Goal: Task Accomplishment & Management: Use online tool/utility

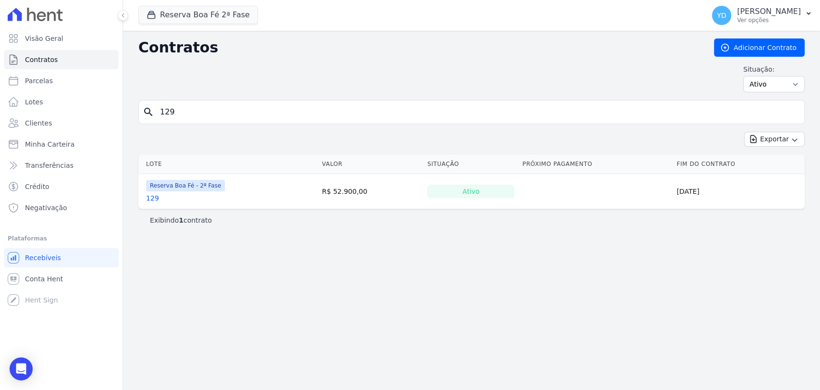
click at [174, 110] on input "129" at bounding box center [477, 111] width 646 height 19
click at [185, 21] on button "Reserva Boa Fé 2ª Fase" at bounding box center [198, 15] width 120 height 18
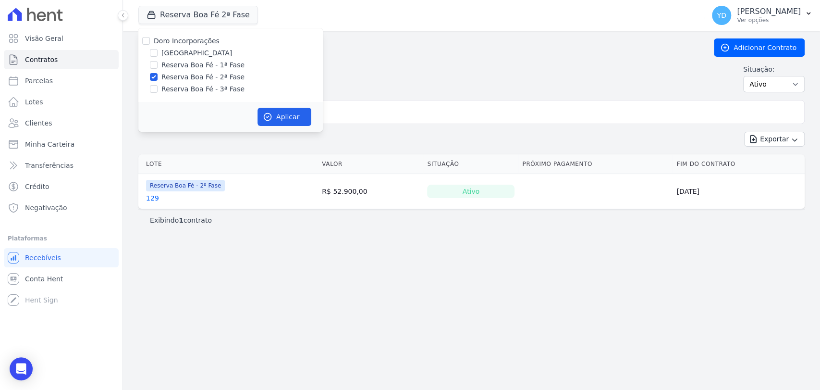
click at [198, 42] on label "Doro Incorporações" at bounding box center [187, 41] width 66 height 8
click at [150, 42] on input "Doro Incorporações" at bounding box center [146, 41] width 8 height 8
checkbox input "true"
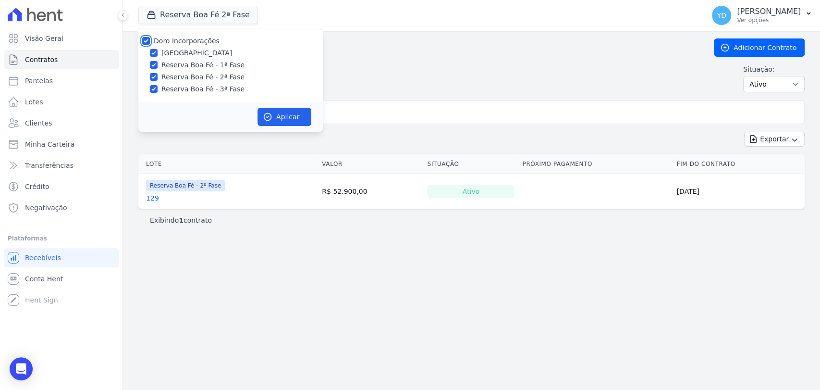
checkbox input "true"
click at [277, 113] on button "Aplicar" at bounding box center [285, 117] width 54 height 18
click at [356, 119] on input "129" at bounding box center [477, 111] width 646 height 19
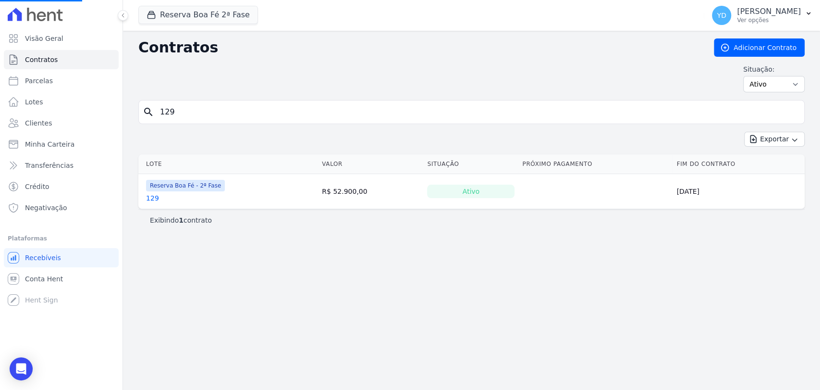
click at [356, 119] on input "129" at bounding box center [477, 111] width 646 height 19
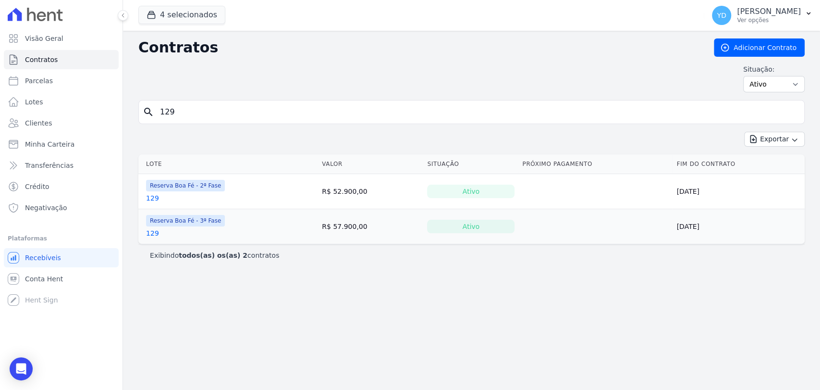
click at [356, 119] on input "129" at bounding box center [477, 111] width 646 height 19
type input "e4"
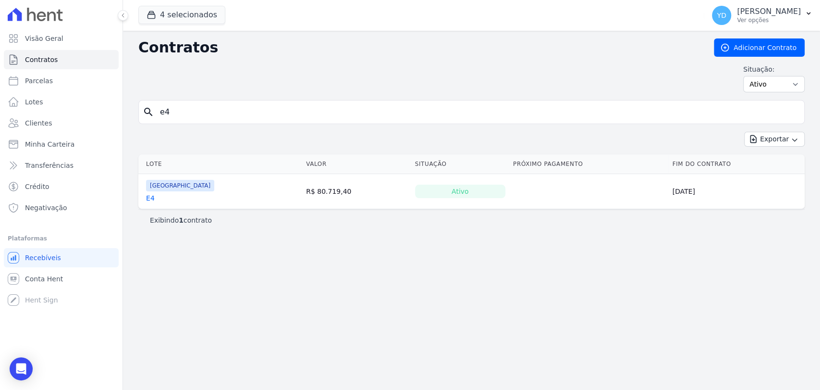
click at [151, 193] on link "E4" at bounding box center [150, 198] width 9 height 10
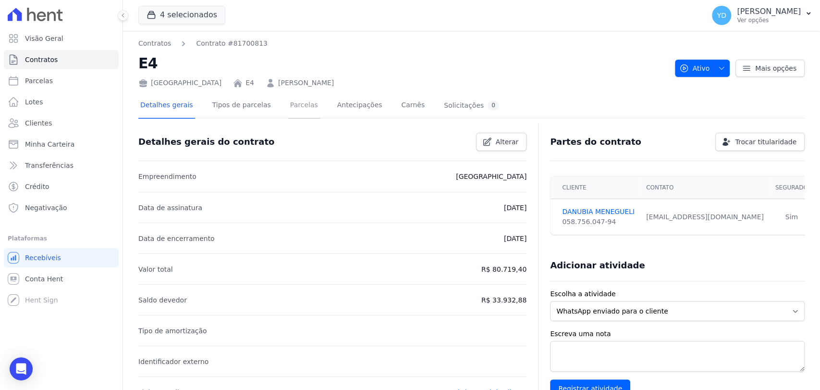
click at [291, 104] on link "Parcelas" at bounding box center [304, 105] width 32 height 25
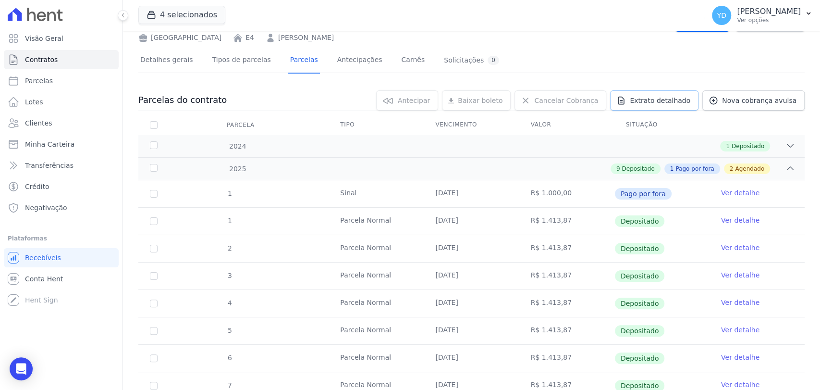
scroll to position [259, 0]
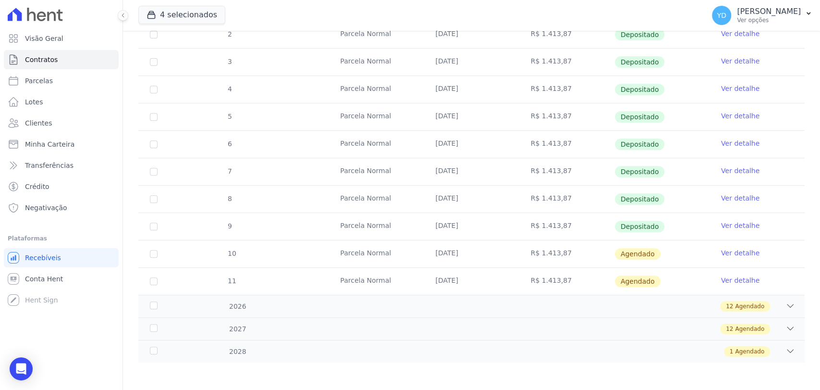
click at [725, 252] on link "Ver detalhe" at bounding box center [740, 253] width 38 height 10
click at [725, 249] on link "Ver detalhe" at bounding box center [740, 253] width 38 height 10
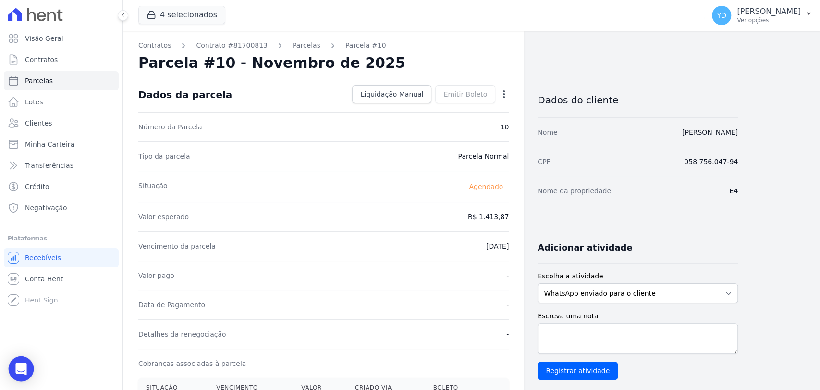
click at [24, 368] on icon "Open Intercom Messenger" at bounding box center [20, 368] width 11 height 12
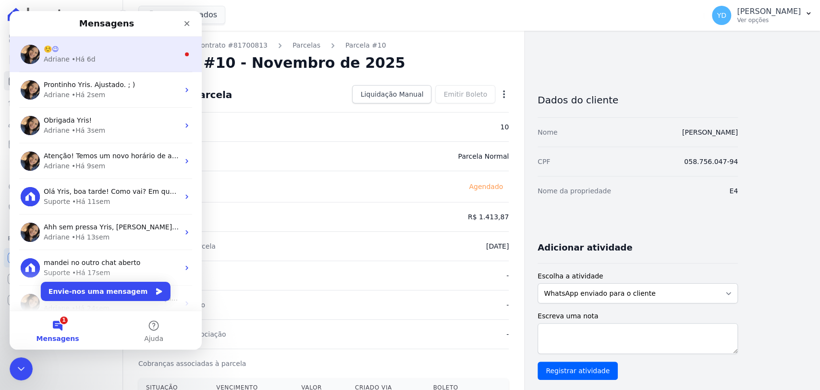
click at [97, 54] on div "Adriane • Há 6d" at bounding box center [112, 59] width 136 height 10
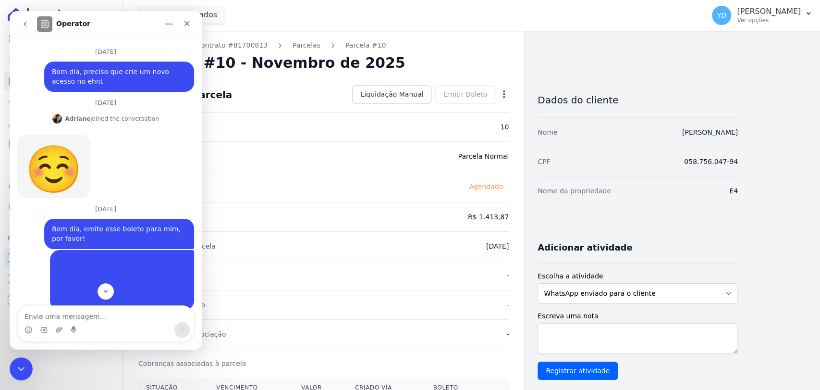
scroll to position [24, 0]
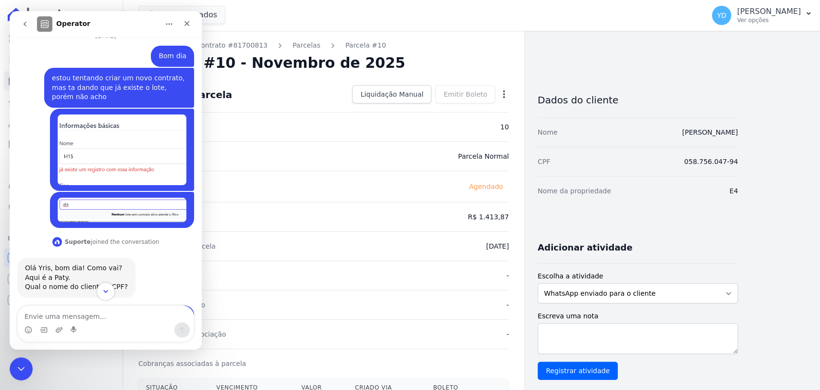
click at [106, 289] on icon "Scroll to bottom" at bounding box center [105, 291] width 9 height 9
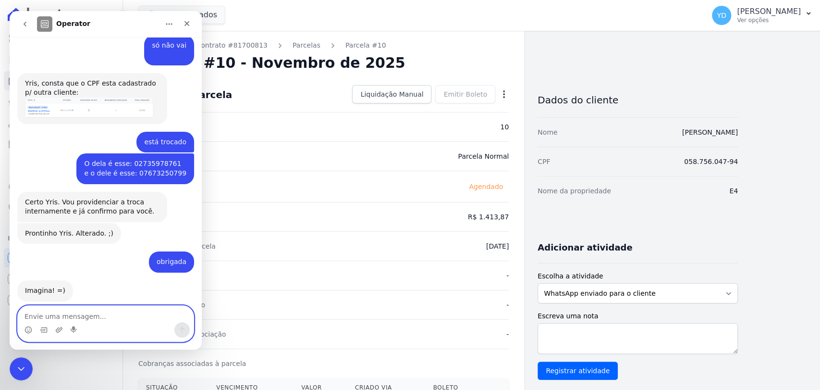
click at [110, 315] on textarea "Envie uma mensagem..." at bounding box center [106, 314] width 176 height 16
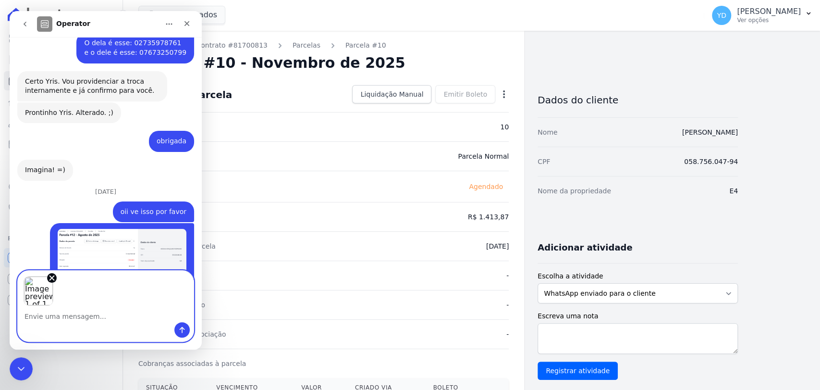
scroll to position [8369, 0]
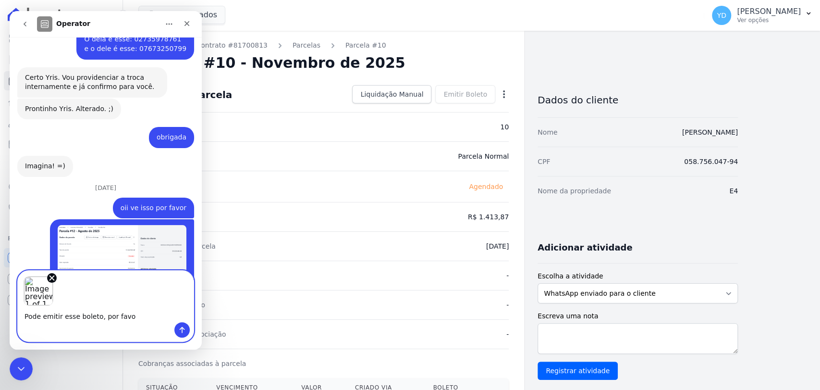
type textarea "Pode emitir esse boleto, por favor"
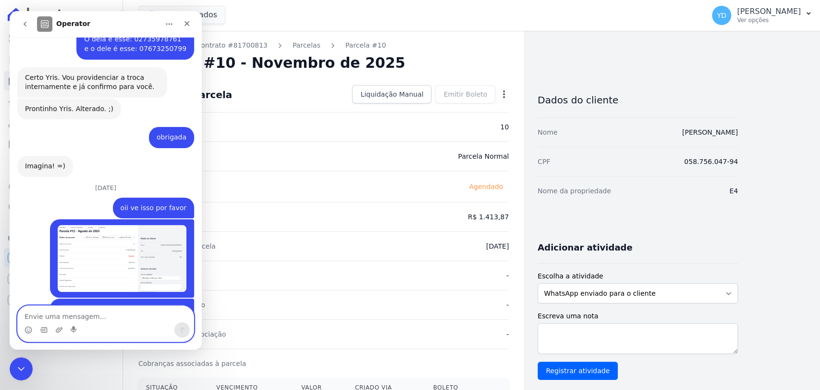
scroll to position [8425, 0]
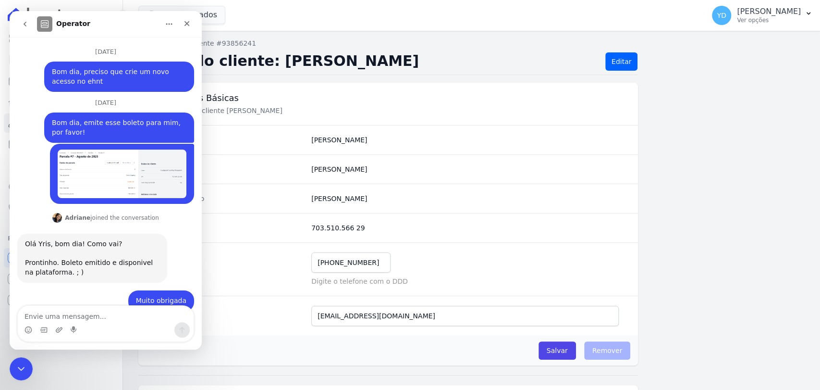
scroll to position [8463, 0]
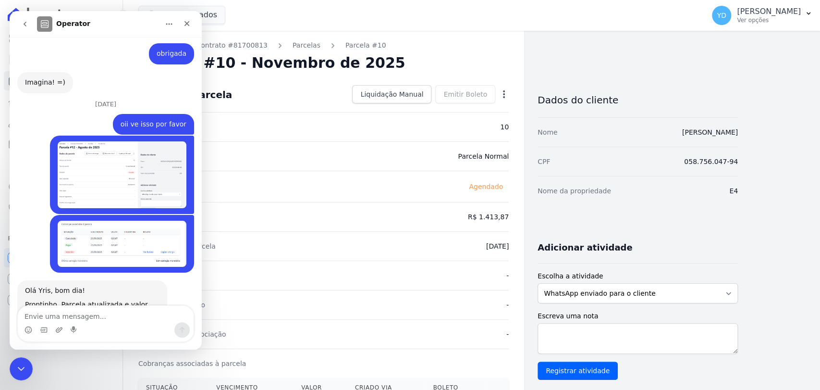
scroll to position [8383, 0]
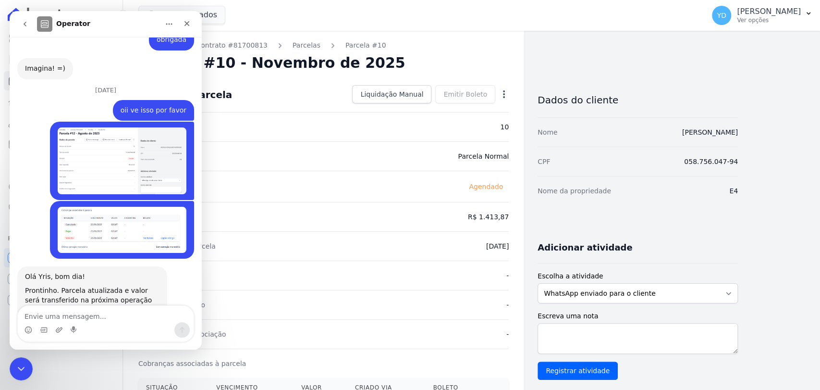
click at [75, 314] on textarea "Envie uma mensagem..." at bounding box center [106, 314] width 176 height 16
type textarea "obrigada"
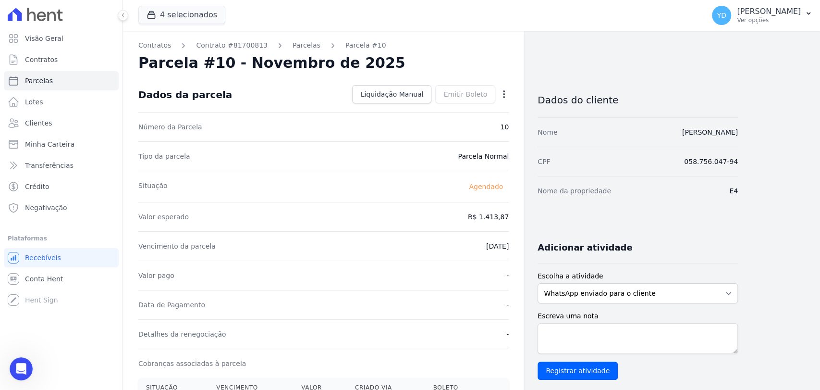
scroll to position [8428, 0]
click at [507, 93] on icon "button" at bounding box center [504, 94] width 10 height 10
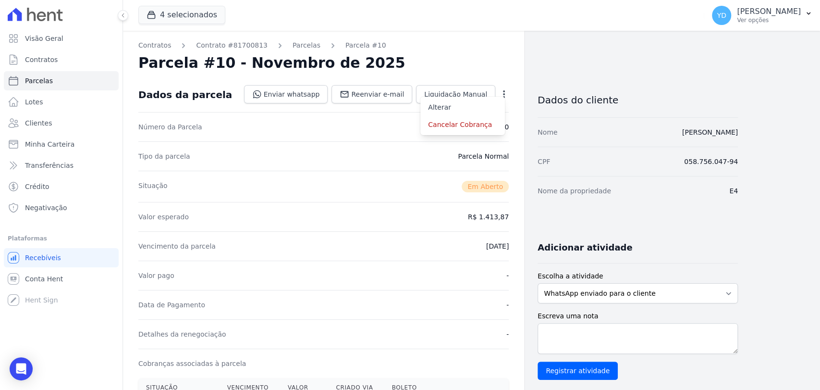
click at [346, 167] on div "Tipo da parcela [GEOGRAPHIC_DATA]" at bounding box center [323, 155] width 371 height 29
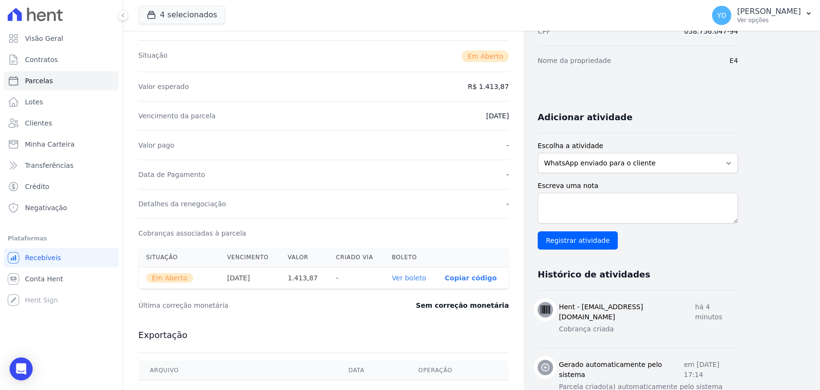
scroll to position [268, 0]
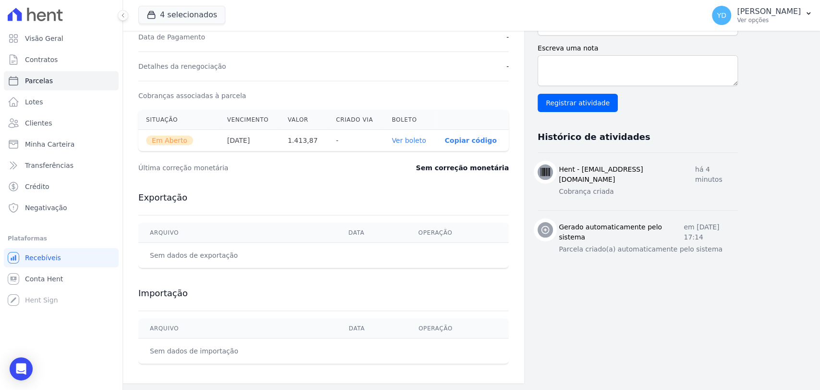
click at [422, 139] on link "Ver boleto" at bounding box center [409, 140] width 34 height 8
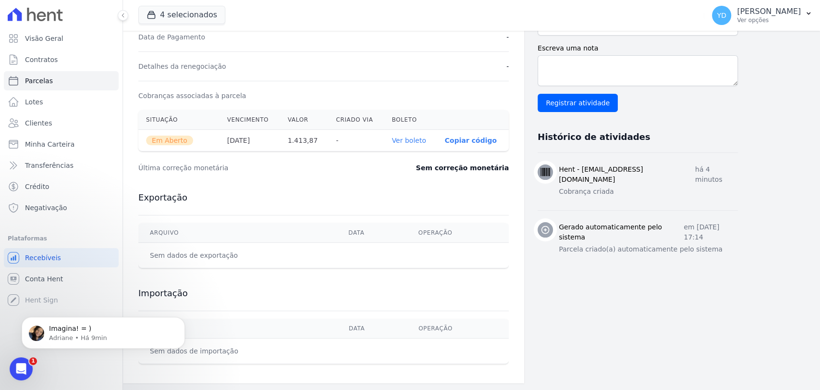
scroll to position [0, 0]
click at [184, 321] on icon "Dismiss notification" at bounding box center [182, 319] width 5 height 5
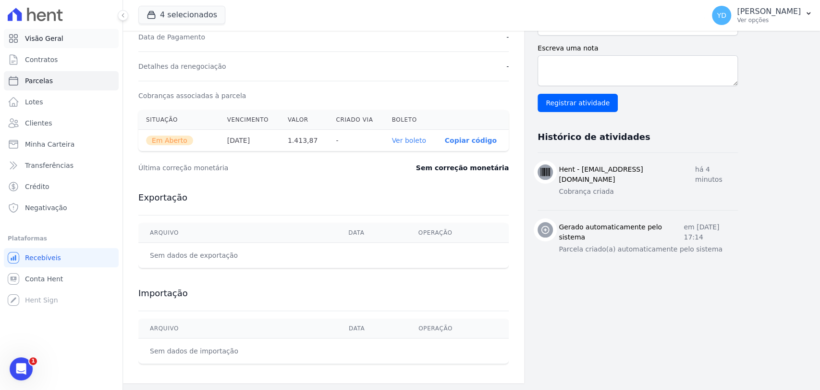
click at [83, 29] on link "Visão Geral" at bounding box center [61, 38] width 115 height 19
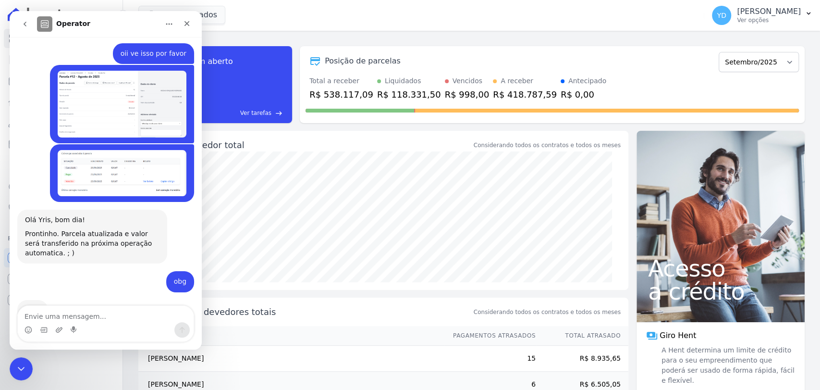
scroll to position [8285, 0]
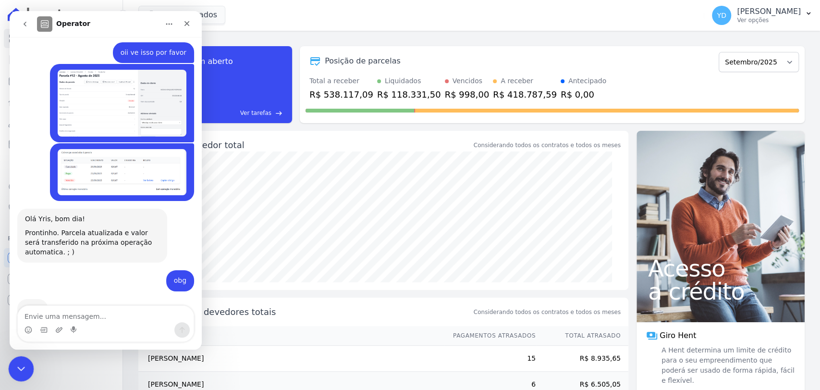
click at [19, 367] on icon "Fechar mensagem da Intercom" at bounding box center [20, 367] width 12 height 12
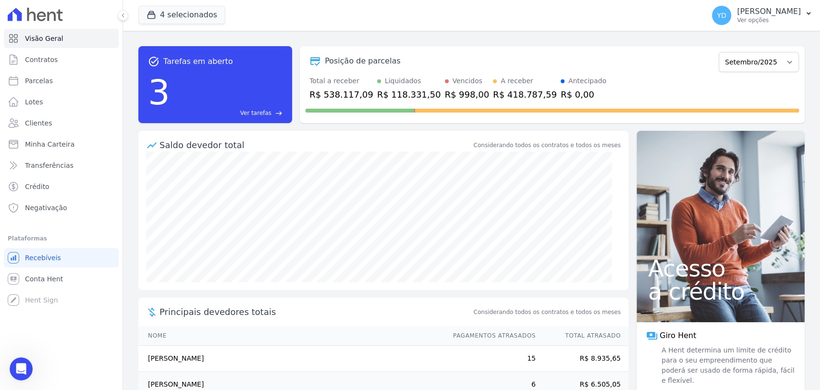
scroll to position [1, 0]
click at [56, 124] on link "Clientes" at bounding box center [61, 122] width 115 height 19
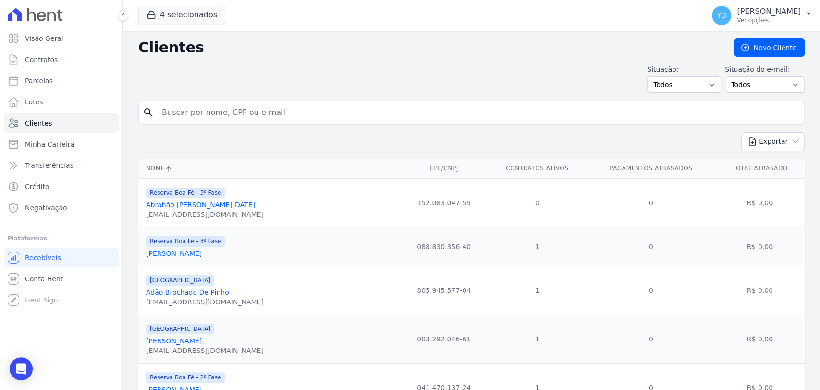
click at [263, 107] on input "search" at bounding box center [478, 112] width 644 height 19
type input "Juliana de Souza do Carmo"
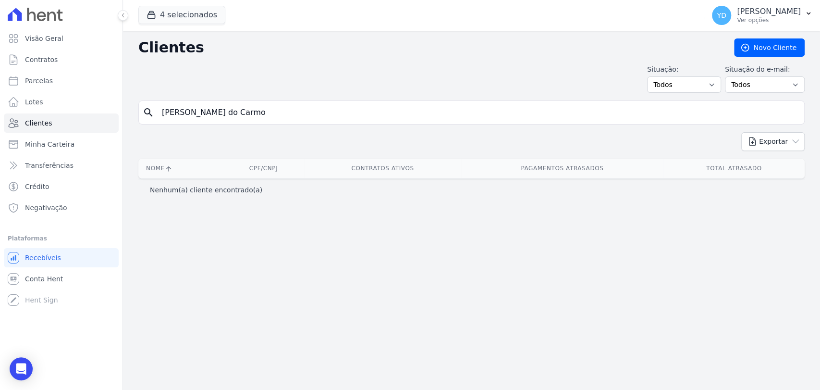
click at [198, 107] on input "Juliana de Souza do Carmo" at bounding box center [478, 112] width 644 height 19
click at [297, 133] on div "Exportar PDF CSV Dimob 2024" at bounding box center [471, 145] width 667 height 26
drag, startPoint x: 289, startPoint y: 108, endPoint x: 223, endPoint y: 101, distance: 67.2
click at [223, 101] on div "search Juliana de Souza do Carmo" at bounding box center [471, 112] width 667 height 24
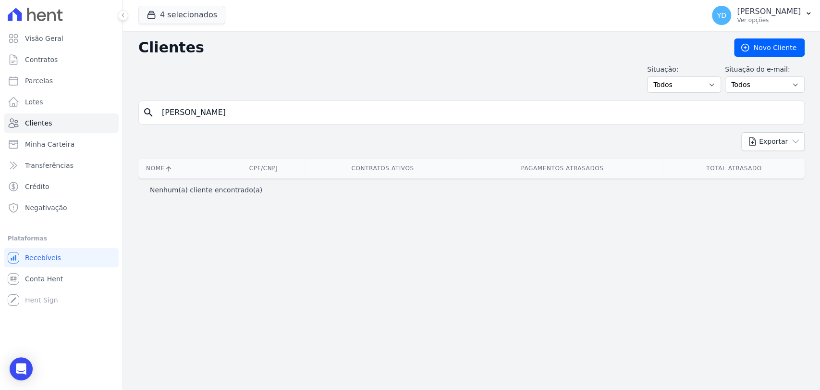
type input "Juliana de Souza"
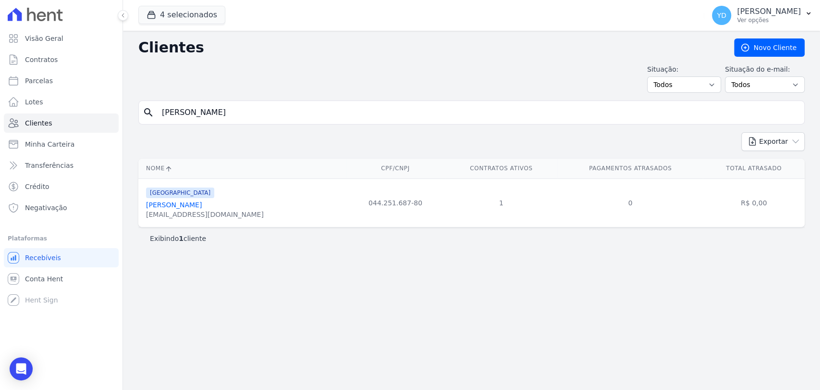
click at [180, 204] on link "Juliana De Souza Carmo" at bounding box center [174, 205] width 56 height 8
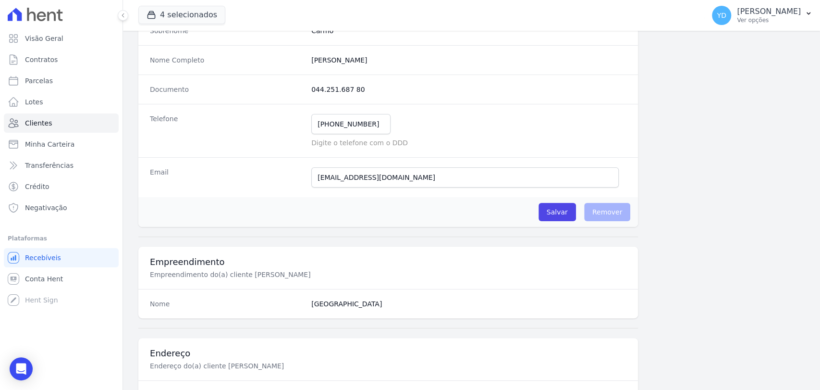
scroll to position [508, 0]
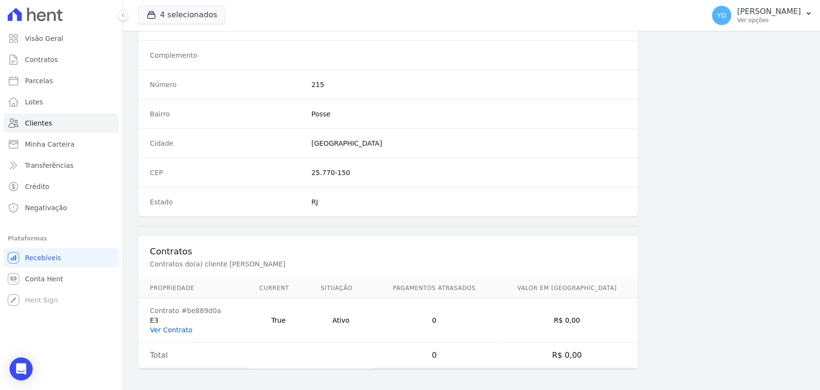
click at [177, 327] on link "Ver Contrato" at bounding box center [171, 330] width 42 height 8
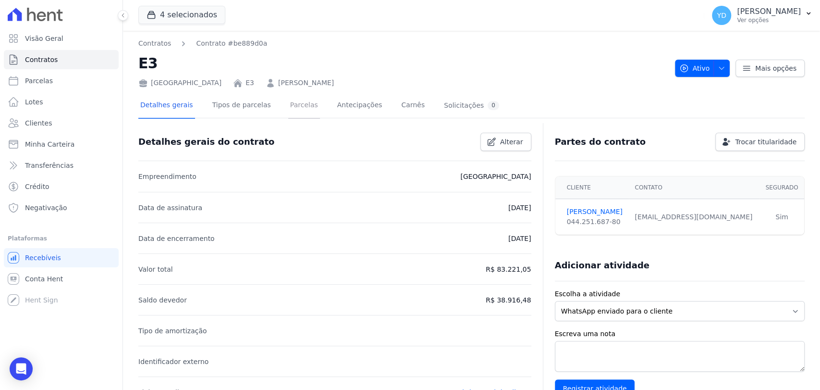
click at [302, 116] on link "Parcelas" at bounding box center [304, 105] width 32 height 25
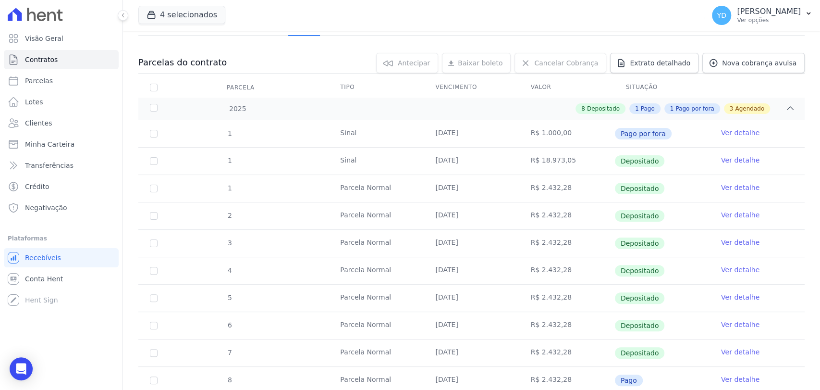
scroll to position [242, 0]
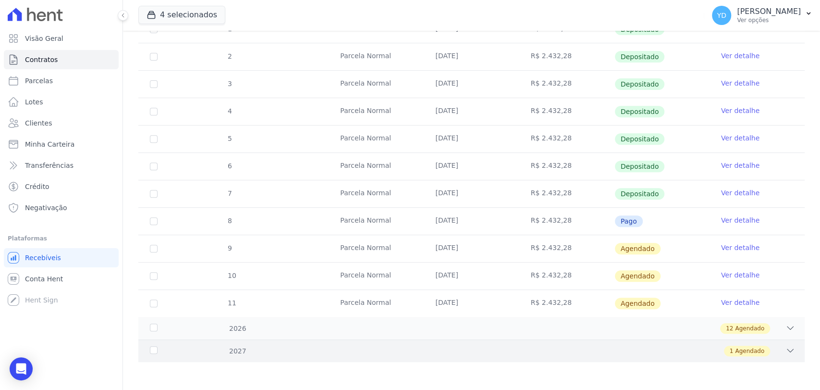
click at [575, 339] on div "2027 1 Agendado" at bounding box center [471, 350] width 667 height 23
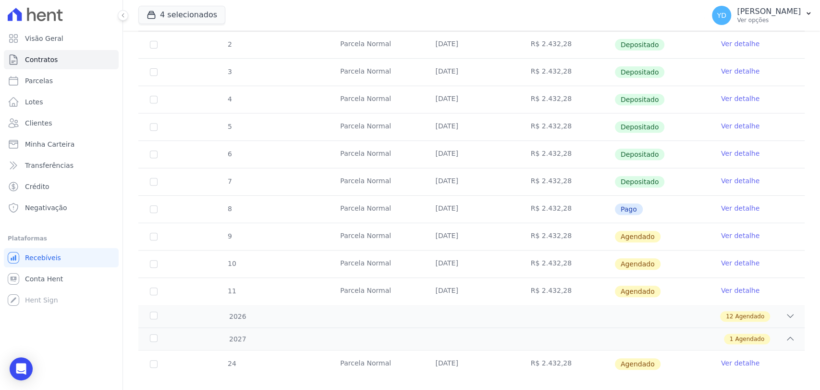
scroll to position [269, 0]
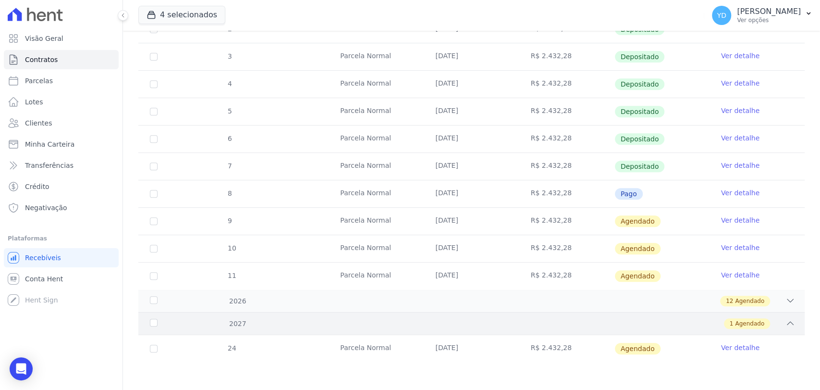
click at [440, 319] on div "1 Agendado" at bounding box center [504, 323] width 582 height 11
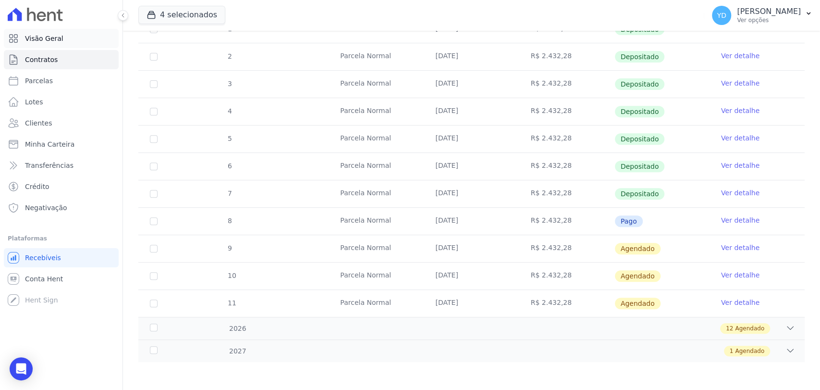
click at [74, 42] on link "Visão Geral" at bounding box center [61, 38] width 115 height 19
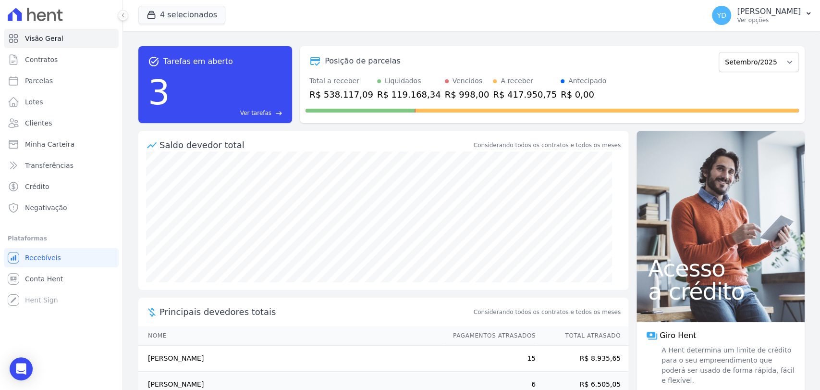
click at [269, 114] on span "Ver tarefas" at bounding box center [255, 113] width 31 height 9
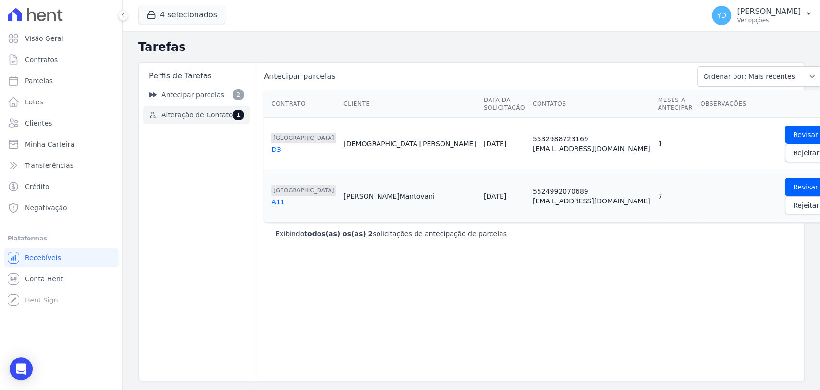
click at [223, 110] on span "Alteração de Contato" at bounding box center [196, 115] width 71 height 10
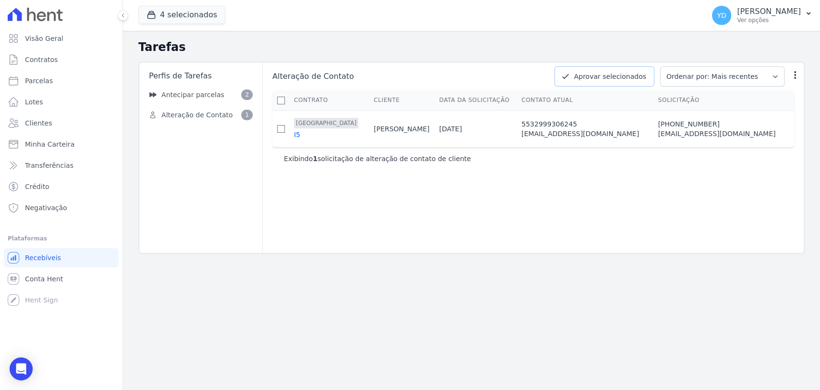
click at [631, 77] on button "Aprovar selecionados" at bounding box center [605, 76] width 100 height 20
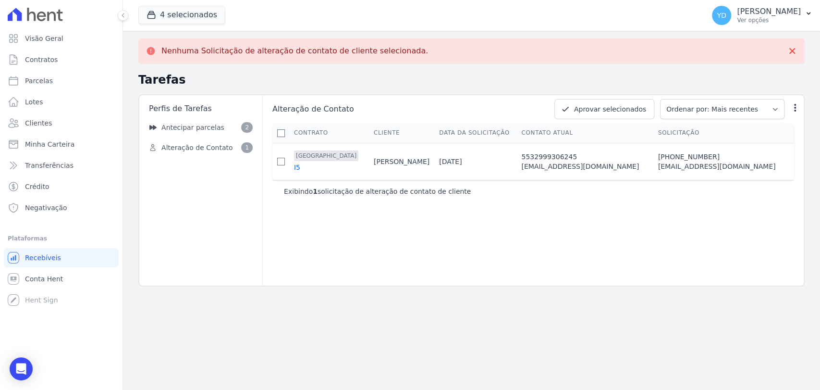
click at [287, 165] on td at bounding box center [281, 161] width 18 height 37
click at [281, 162] on input "checkbox" at bounding box center [281, 162] width 8 height 8
checkbox input "true"
click at [638, 125] on th "Contato atual" at bounding box center [589, 133] width 136 height 20
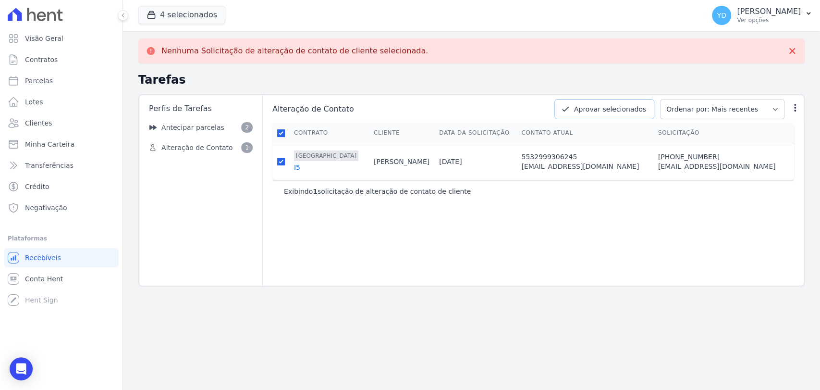
click at [627, 114] on button "Aprovar selecionados" at bounding box center [605, 109] width 100 height 20
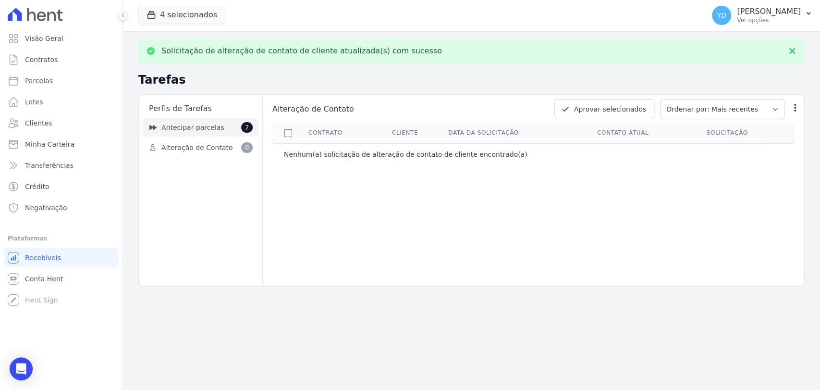
click at [191, 135] on link "Antecipar parcelas 2" at bounding box center [200, 127] width 115 height 18
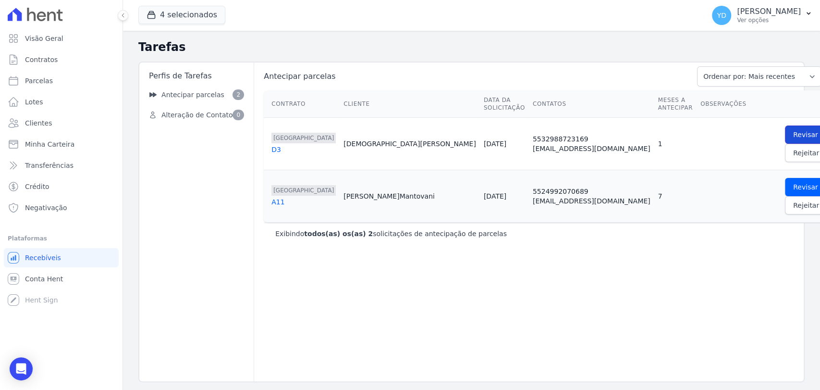
click at [785, 137] on link "Revisar" at bounding box center [805, 134] width 41 height 18
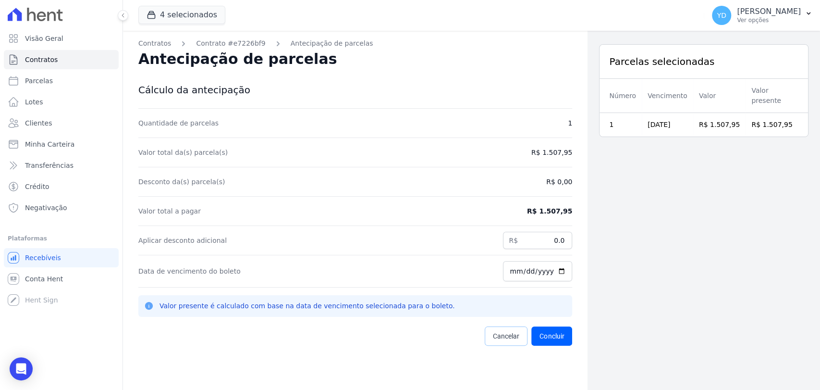
click at [495, 336] on span "Cancelar" at bounding box center [506, 336] width 26 height 10
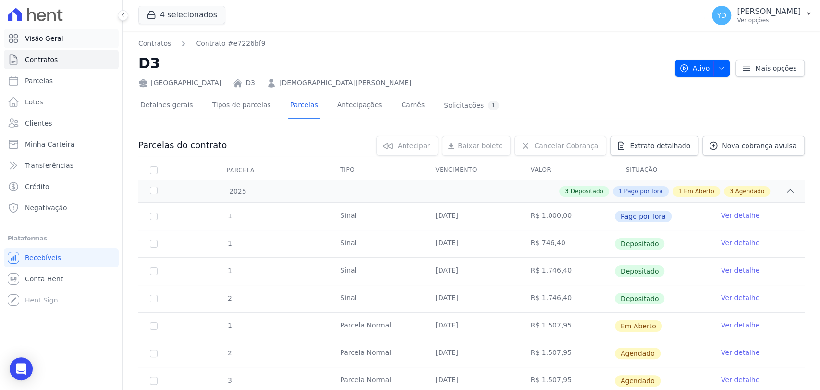
click at [71, 37] on link "Visão Geral" at bounding box center [61, 38] width 115 height 19
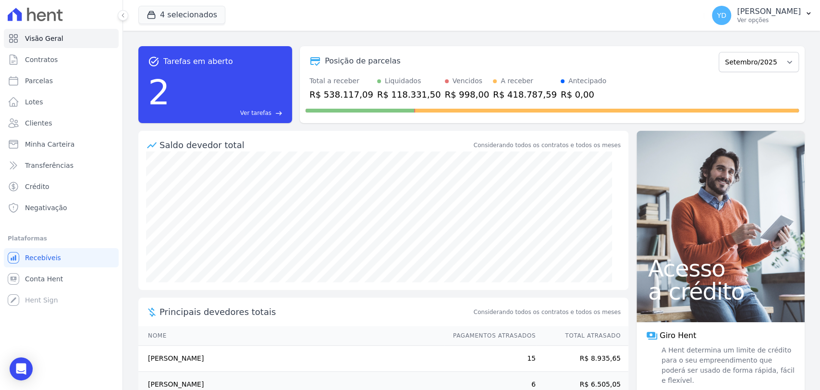
click at [265, 115] on span "Ver tarefas" at bounding box center [255, 113] width 31 height 9
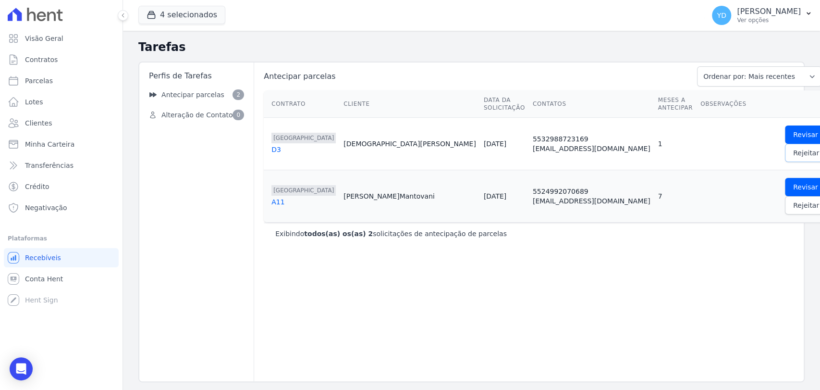
click at [793, 155] on span "Rejeitar" at bounding box center [806, 153] width 26 height 10
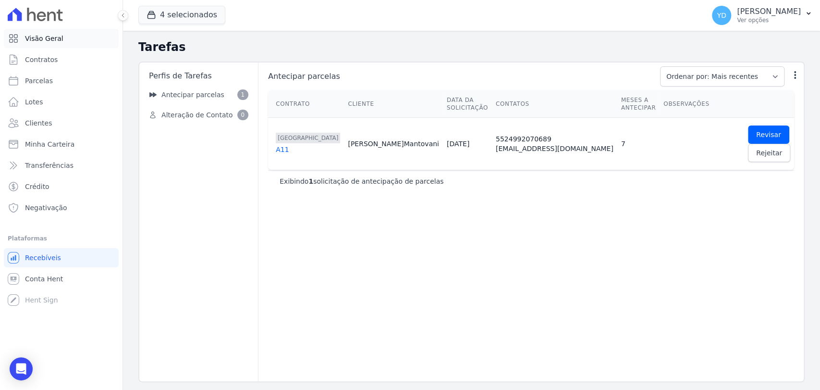
click at [52, 40] on span "Visão Geral" at bounding box center [44, 39] width 38 height 10
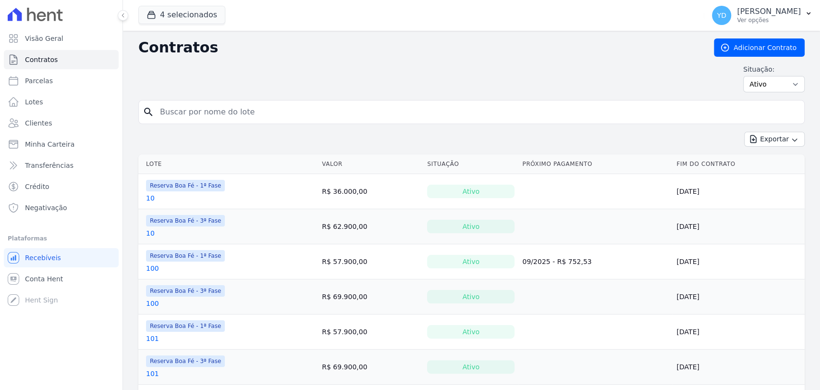
click at [235, 119] on input "search" at bounding box center [477, 111] width 646 height 19
type input "i7"
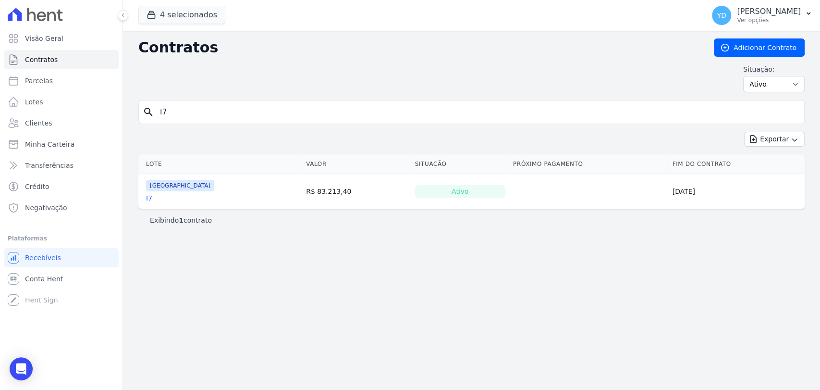
click at [178, 117] on input "i7" at bounding box center [477, 111] width 646 height 19
type input "i8]"
click at [181, 120] on input "i8" at bounding box center [477, 111] width 646 height 19
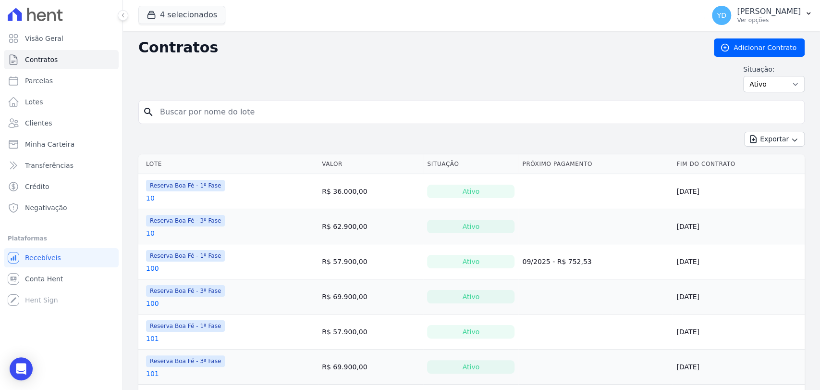
click at [177, 103] on input "search" at bounding box center [477, 111] width 646 height 19
type input "d3"
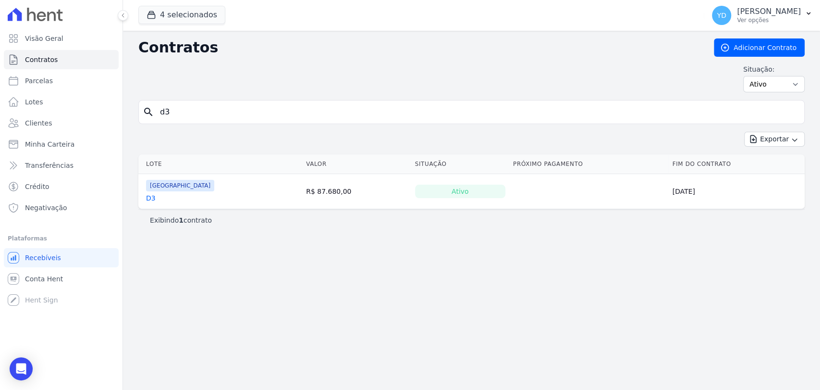
click at [151, 191] on div "[GEOGRAPHIC_DATA] D3" at bounding box center [180, 191] width 68 height 23
click at [152, 196] on link "D3" at bounding box center [151, 198] width 10 height 10
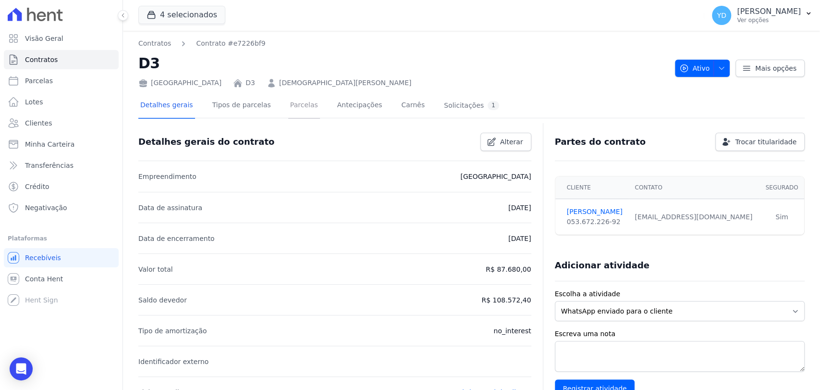
click at [292, 101] on link "Parcelas" at bounding box center [304, 105] width 32 height 25
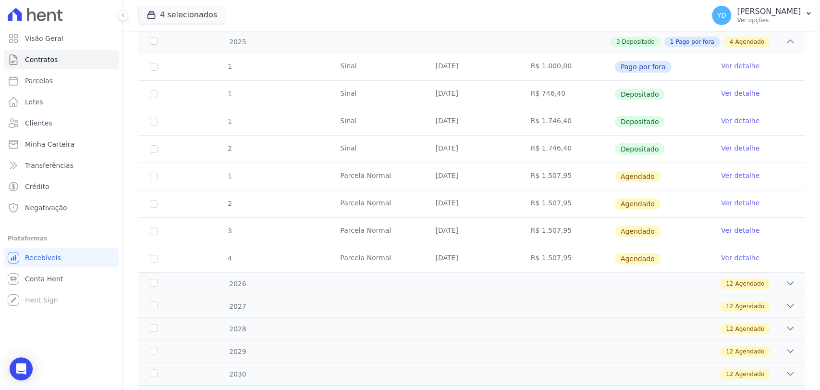
scroll to position [160, 0]
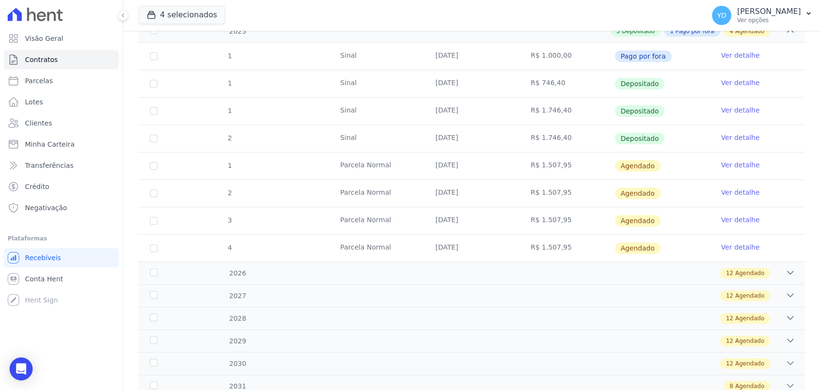
click at [728, 164] on link "Ver detalhe" at bounding box center [740, 165] width 38 height 10
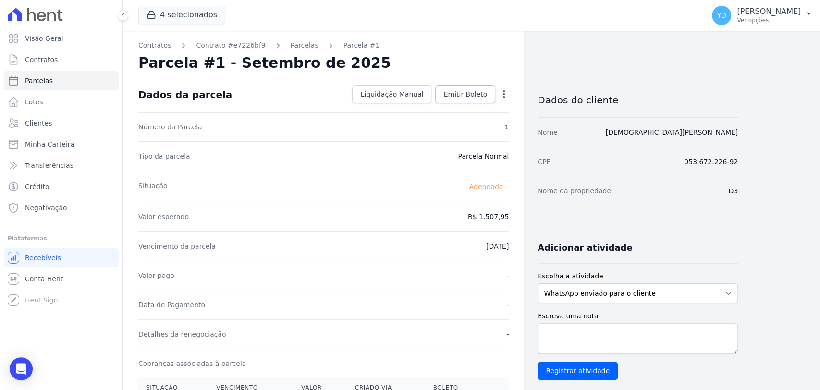
click at [466, 101] on link "Emitir Boleto" at bounding box center [465, 94] width 60 height 18
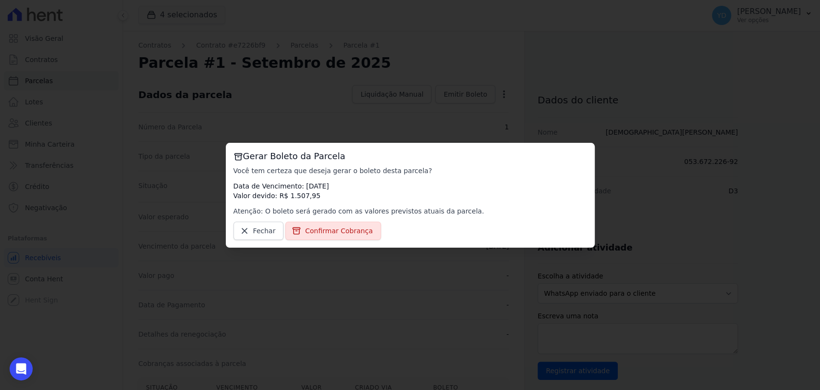
drag, startPoint x: 356, startPoint y: 206, endPoint x: 346, endPoint y: 220, distance: 16.8
click at [356, 208] on p "Atenção: O boleto será gerado com as valores previstos atuais da parcela." at bounding box center [411, 211] width 354 height 10
click at [346, 220] on div "Gerar Boleto da Parcela Você tem certeza que deseja gerar o boleto desta parcel…" at bounding box center [410, 195] width 369 height 105
click at [343, 233] on span "Confirmar Cobrança" at bounding box center [339, 231] width 68 height 10
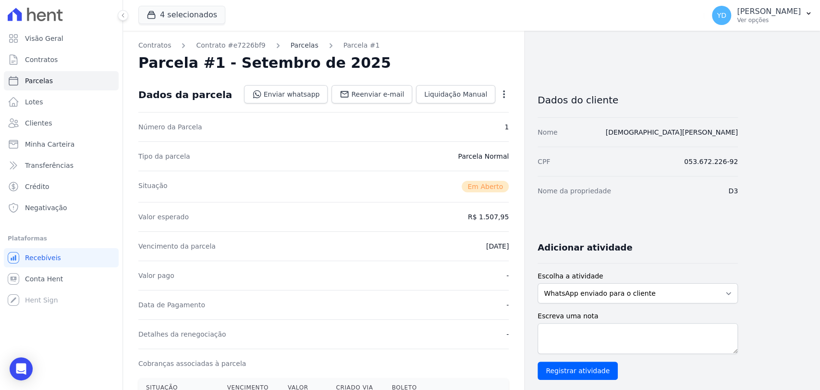
click at [291, 43] on link "Parcelas" at bounding box center [305, 45] width 28 height 10
